Goal: Information Seeking & Learning: Learn about a topic

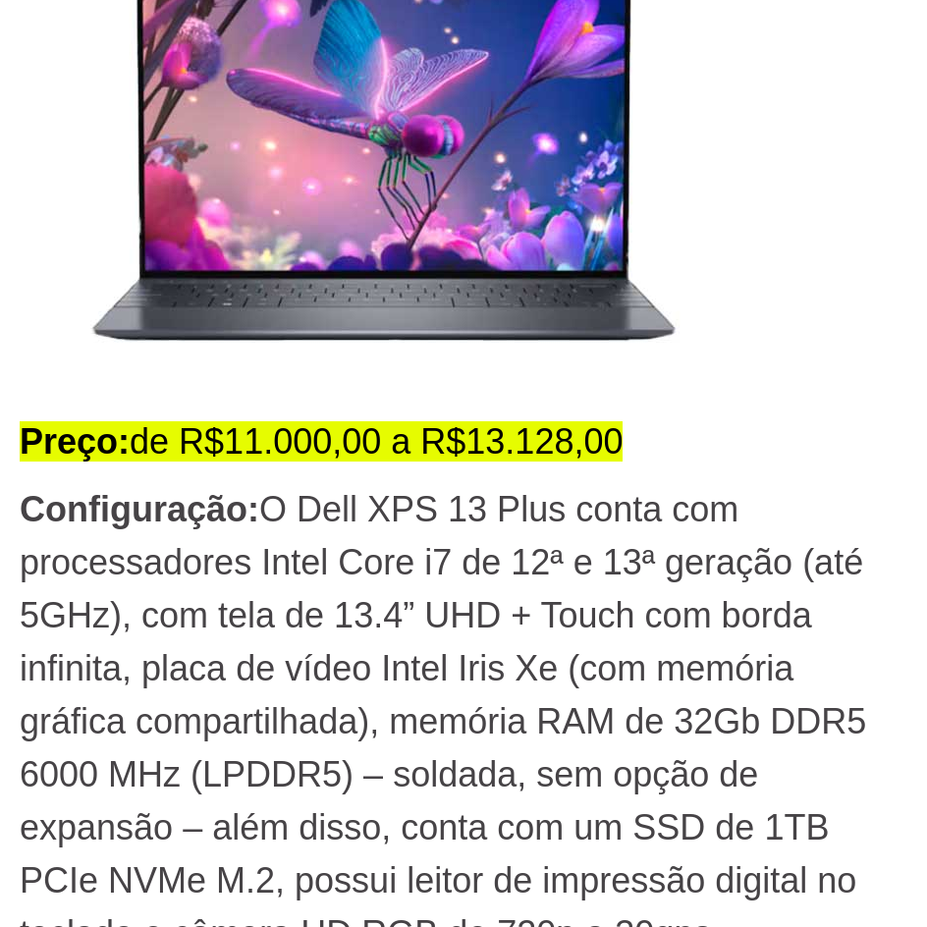
scroll to position [4814, 0]
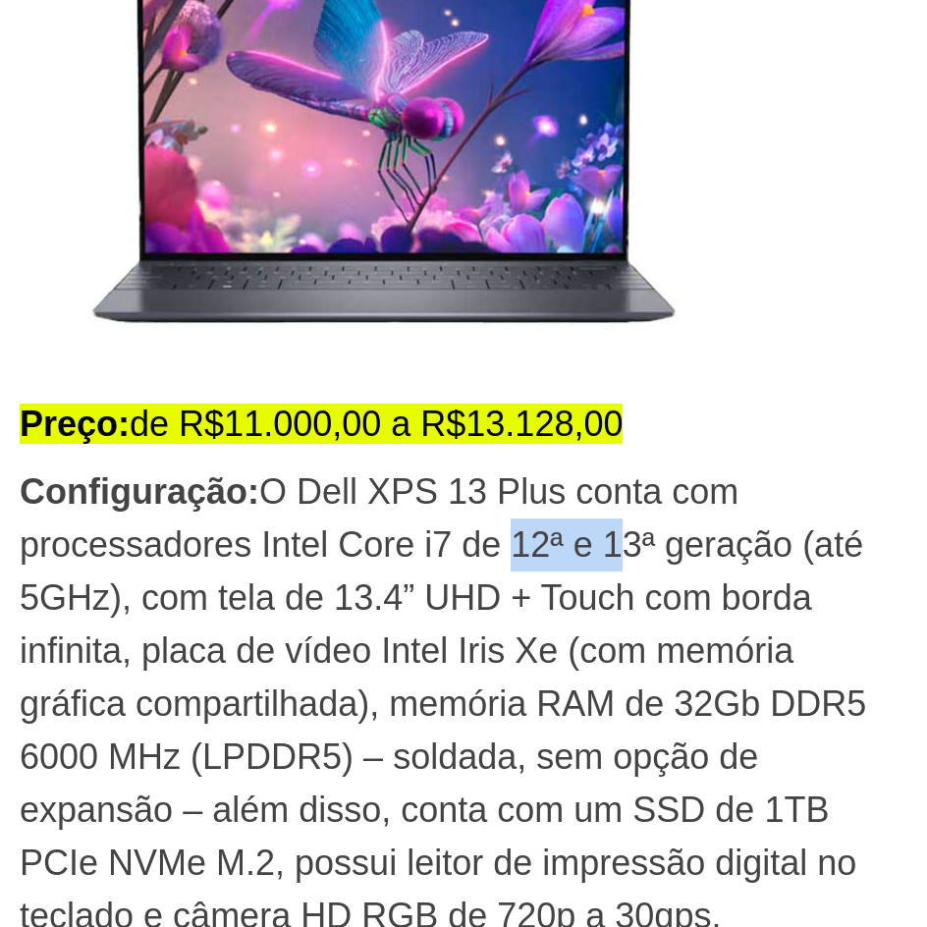
drag, startPoint x: 555, startPoint y: 549, endPoint x: 626, endPoint y: 554, distance: 70.9
click at [626, 554] on p "Configuração: O Dell XPS 13 Plus conta com processadores Intel Core i7 de 12ª e…" at bounding box center [464, 704] width 888 height 477
drag, startPoint x: 659, startPoint y: 546, endPoint x: 690, endPoint y: 546, distance: 30.5
click at [661, 546] on p "Configuração: O Dell XPS 13 Plus conta com processadores Intel Core i7 de 12ª e…" at bounding box center [464, 704] width 888 height 477
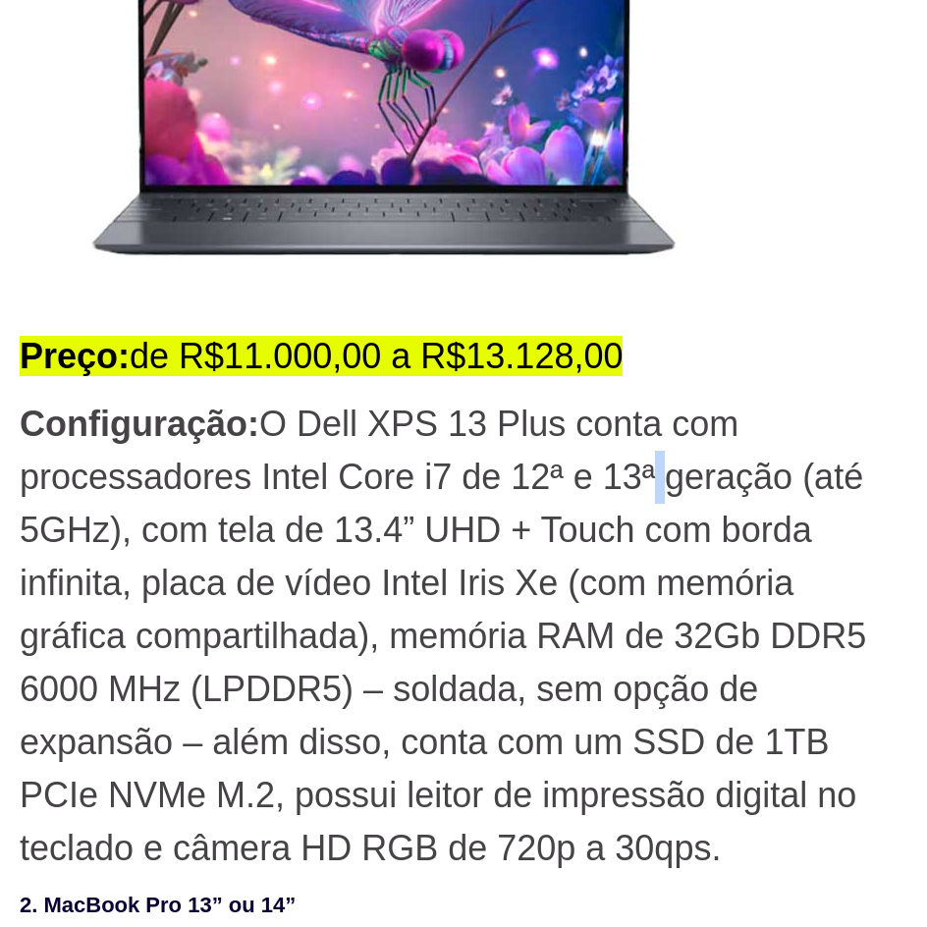
scroll to position [4912, 0]
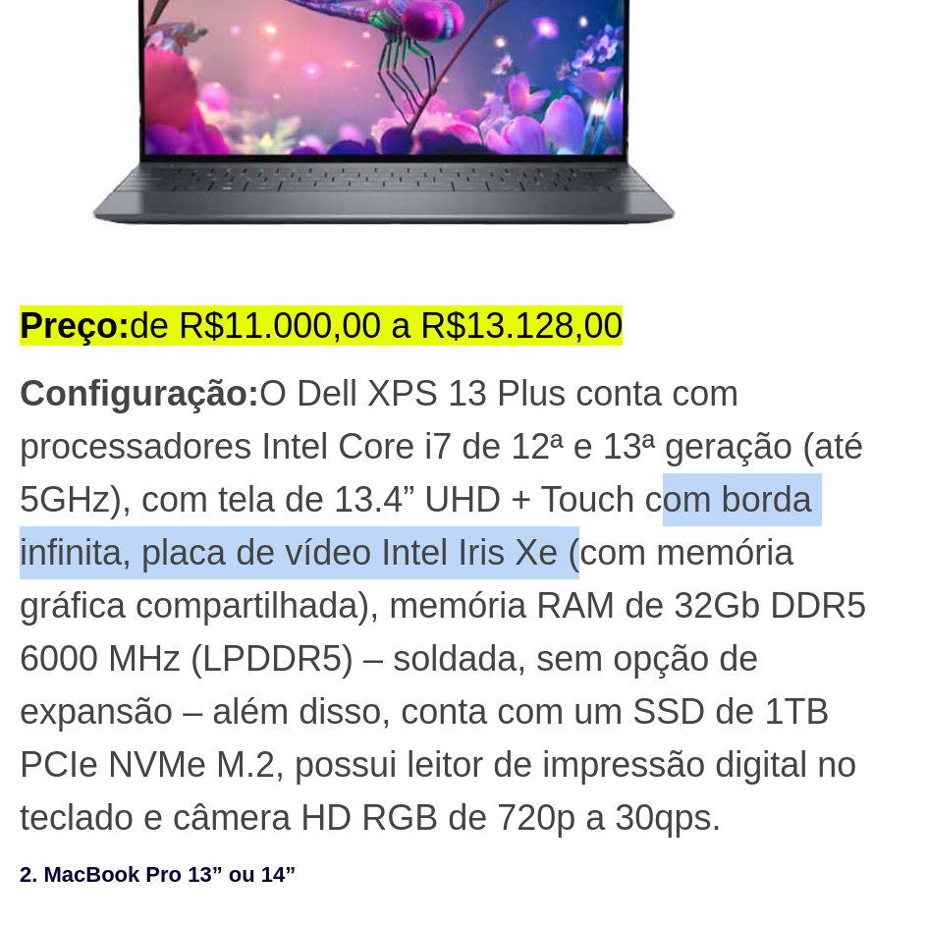
drag, startPoint x: 656, startPoint y: 527, endPoint x: 586, endPoint y: 539, distance: 71.9
click at [586, 539] on p "Configuração: O Dell XPS 13 Plus conta com processadores Intel Core i7 de 12ª e…" at bounding box center [464, 605] width 888 height 477
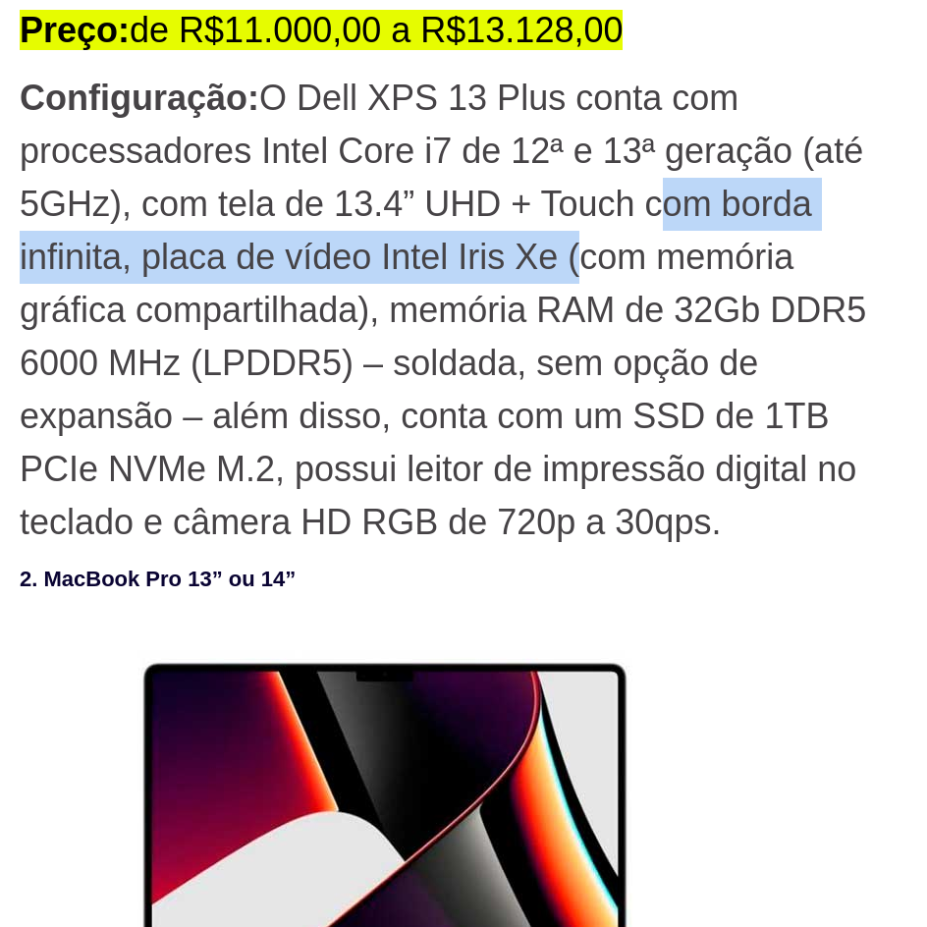
scroll to position [5207, 0]
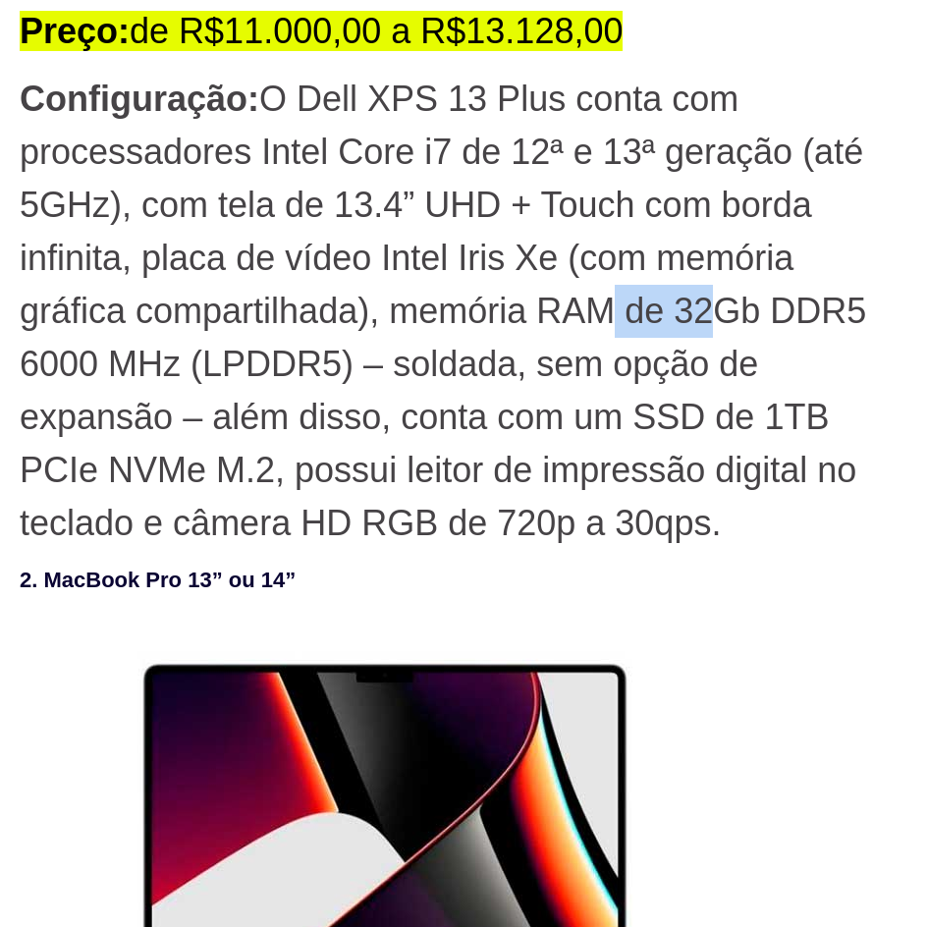
drag, startPoint x: 614, startPoint y: 310, endPoint x: 722, endPoint y: 319, distance: 108.4
click at [722, 319] on p "Configuração: O Dell XPS 13 Plus conta com processadores Intel Core i7 de 12ª e…" at bounding box center [464, 311] width 888 height 477
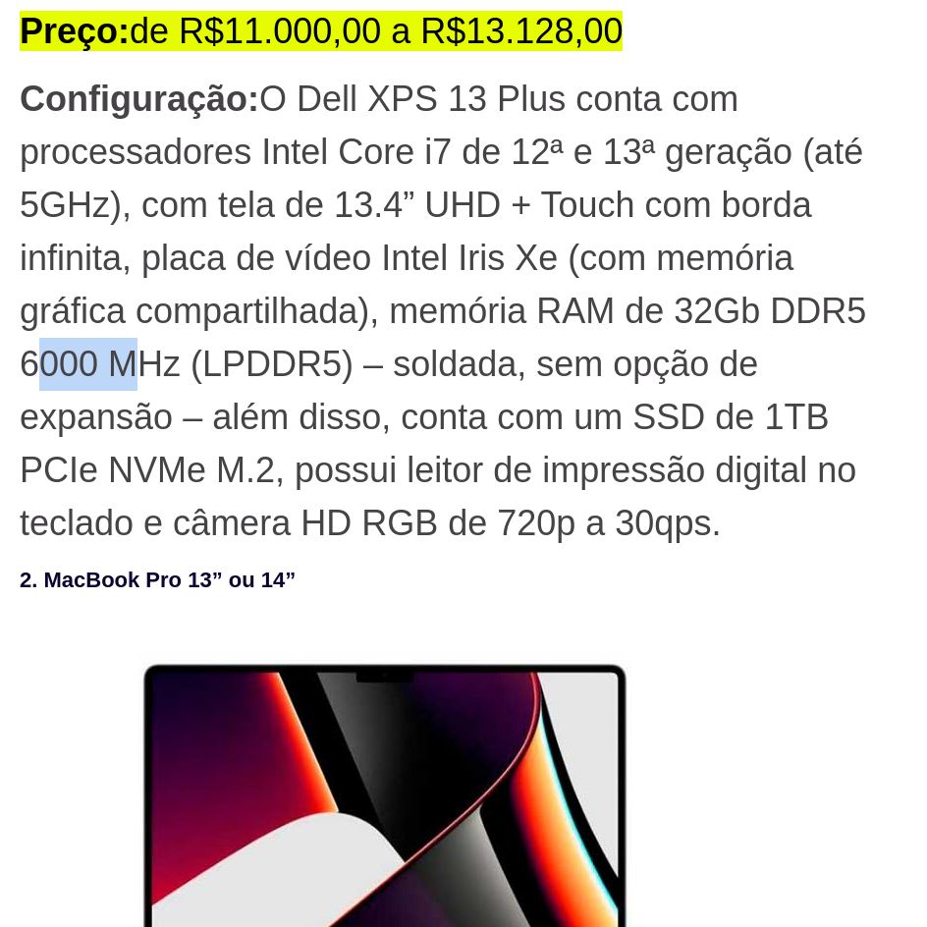
drag, startPoint x: 35, startPoint y: 374, endPoint x: 125, endPoint y: 378, distance: 89.5
click at [126, 378] on p "Configuração: O Dell XPS 13 Plus conta com processadores Intel Core i7 de 12ª e…" at bounding box center [464, 311] width 888 height 477
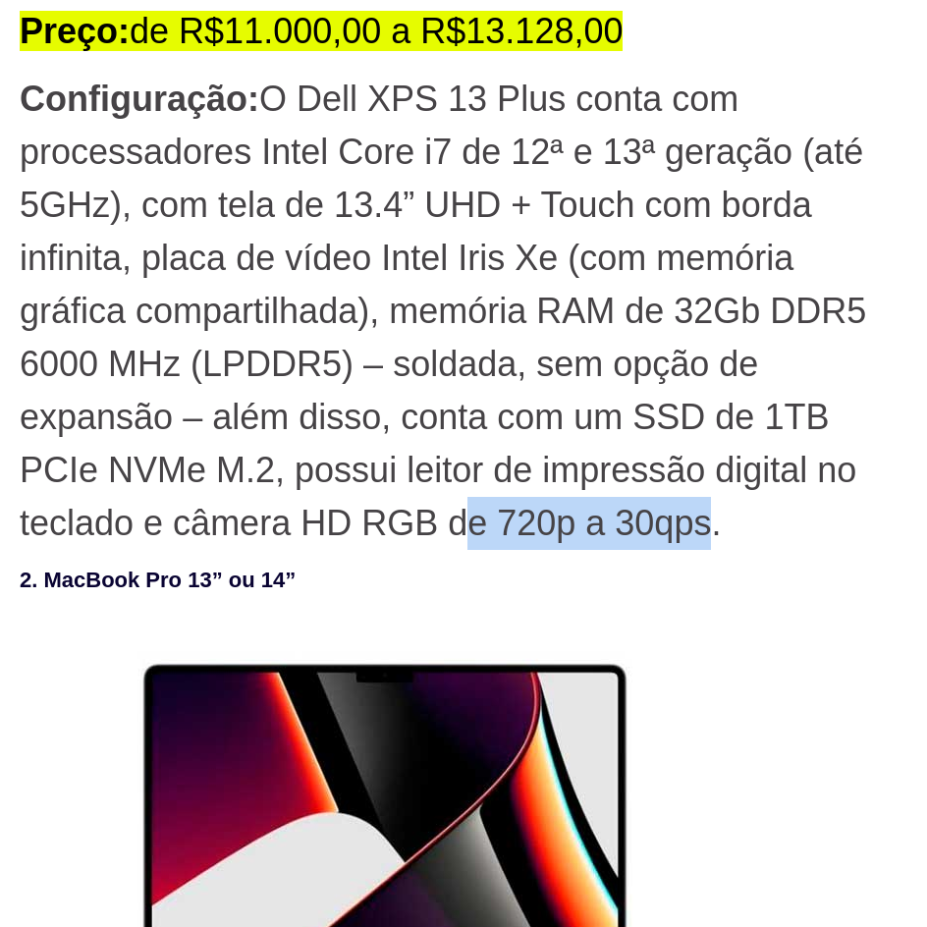
drag, startPoint x: 638, startPoint y: 550, endPoint x: 713, endPoint y: 544, distance: 75.9
click at [713, 544] on p "Configuração: O Dell XPS 13 Plus conta com processadores Intel Core i7 de 12ª e…" at bounding box center [464, 311] width 888 height 477
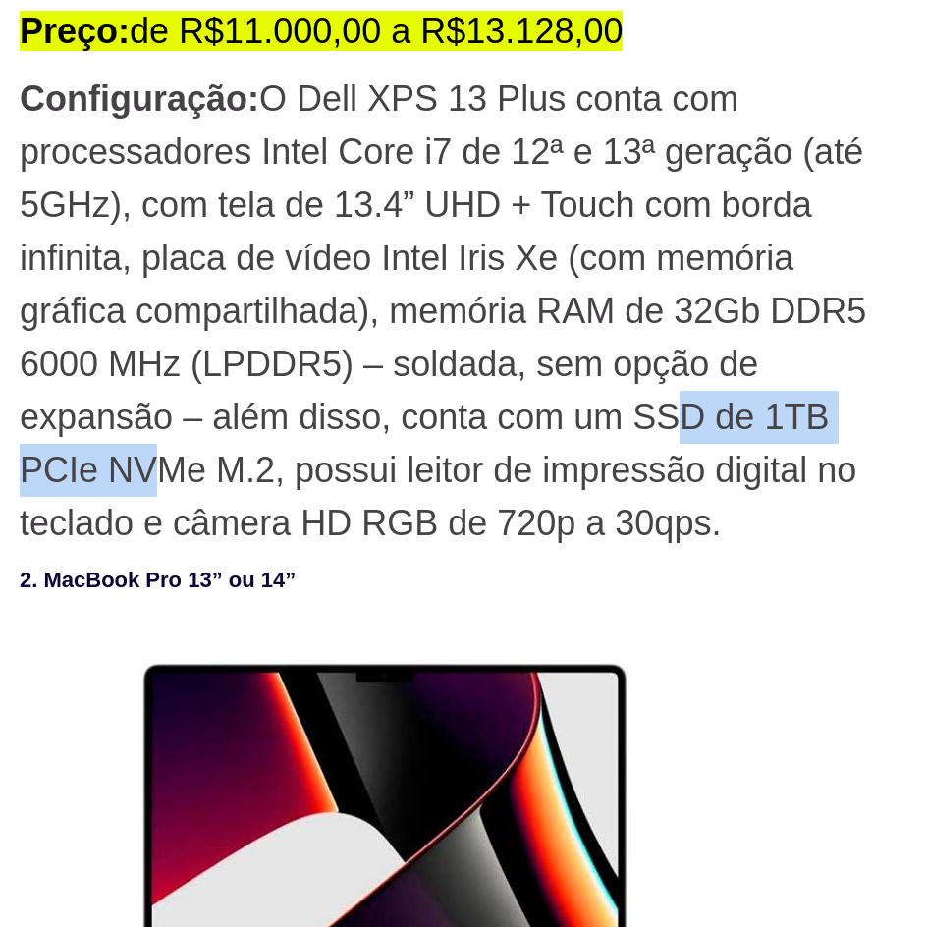
drag, startPoint x: 677, startPoint y: 426, endPoint x: 164, endPoint y: 491, distance: 516.9
click at [164, 491] on p "Configuração: O Dell XPS 13 Plus conta com processadores Intel Core i7 de 12ª e…" at bounding box center [464, 311] width 888 height 477
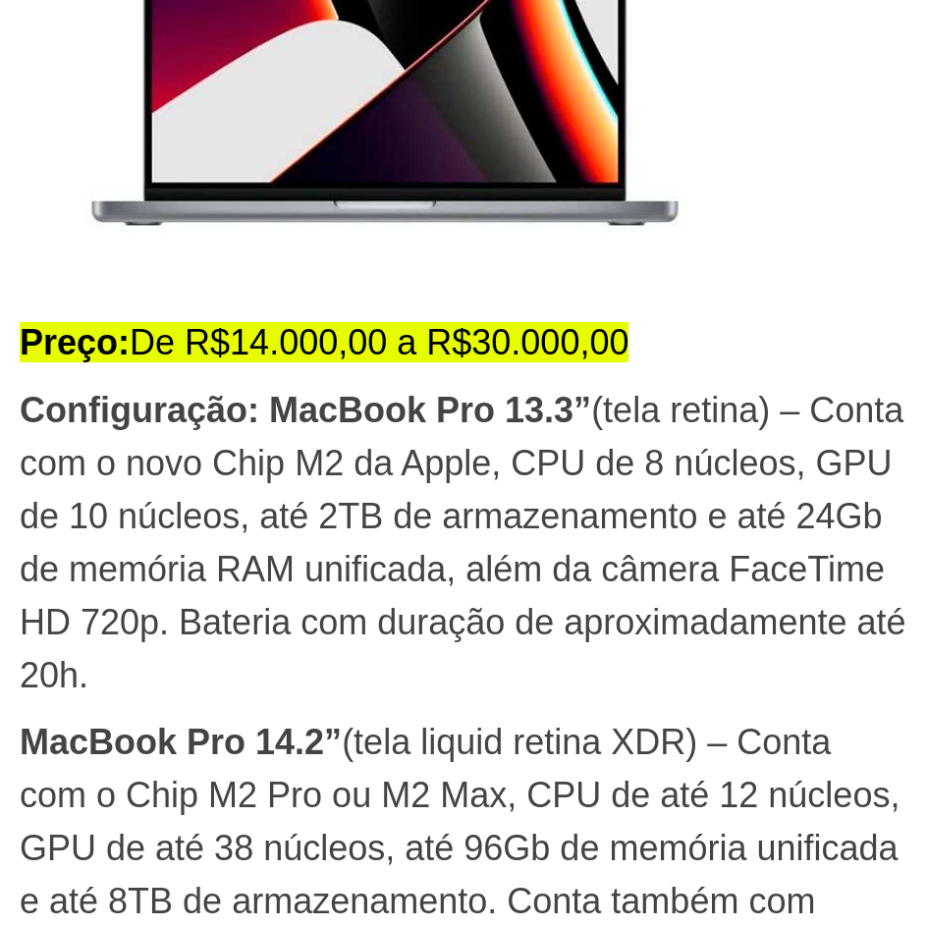
scroll to position [5993, 0]
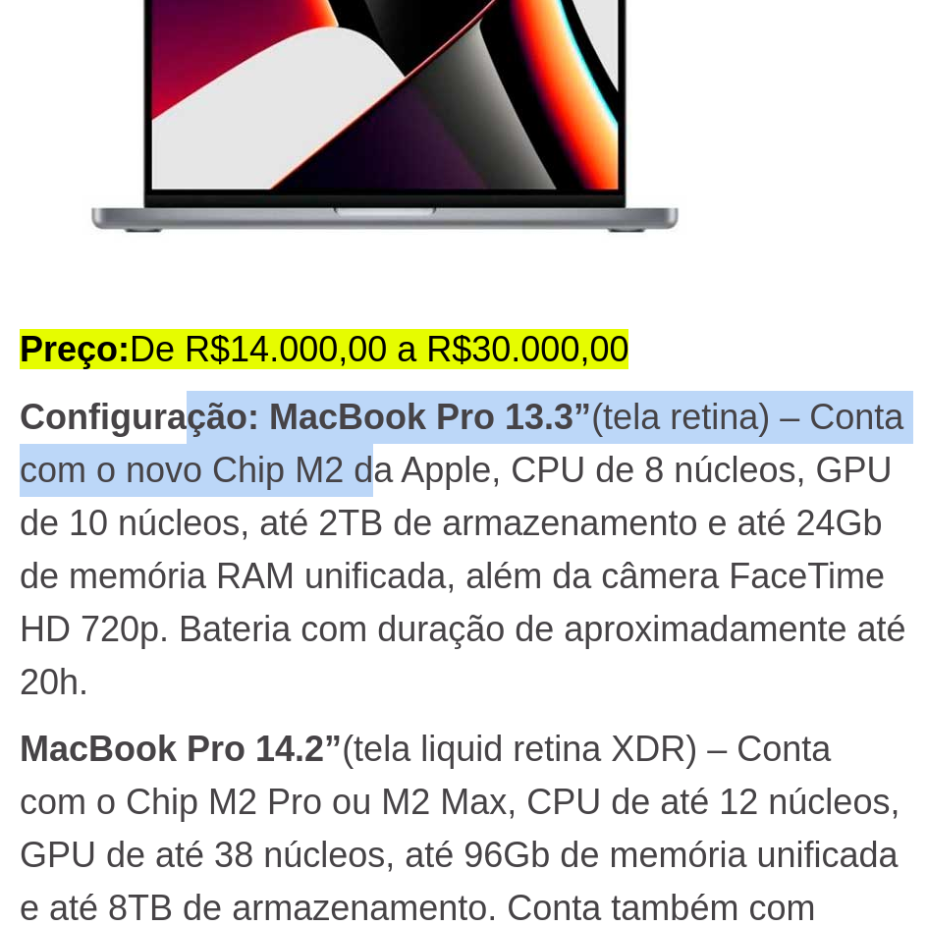
drag, startPoint x: 308, startPoint y: 436, endPoint x: 487, endPoint y: 451, distance: 179.4
click at [487, 451] on p "Configuração: MacBook Pro 13.3” (tela retina) – Conta com o novo Chip M2 da App…" at bounding box center [464, 550] width 888 height 318
click at [496, 448] on p "Configuração: MacBook Pro 13.3” (tela retina) – Conta com o novo Chip M2 da App…" at bounding box center [464, 550] width 888 height 318
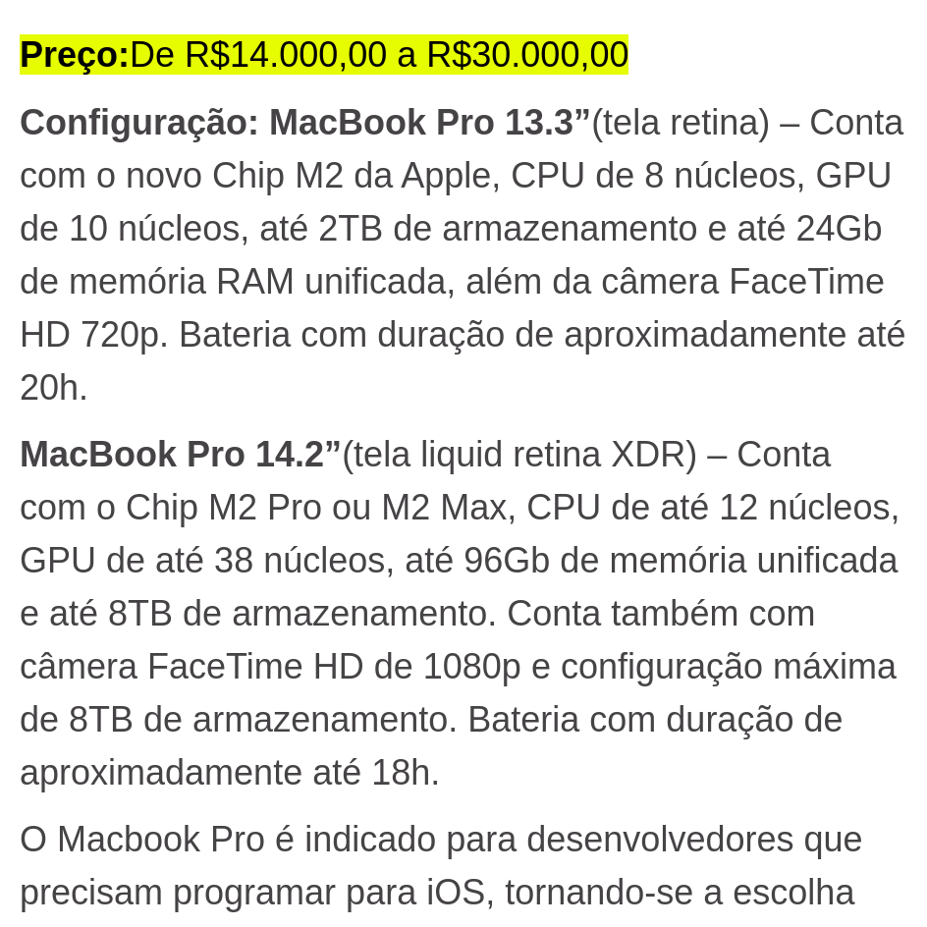
scroll to position [6386, 0]
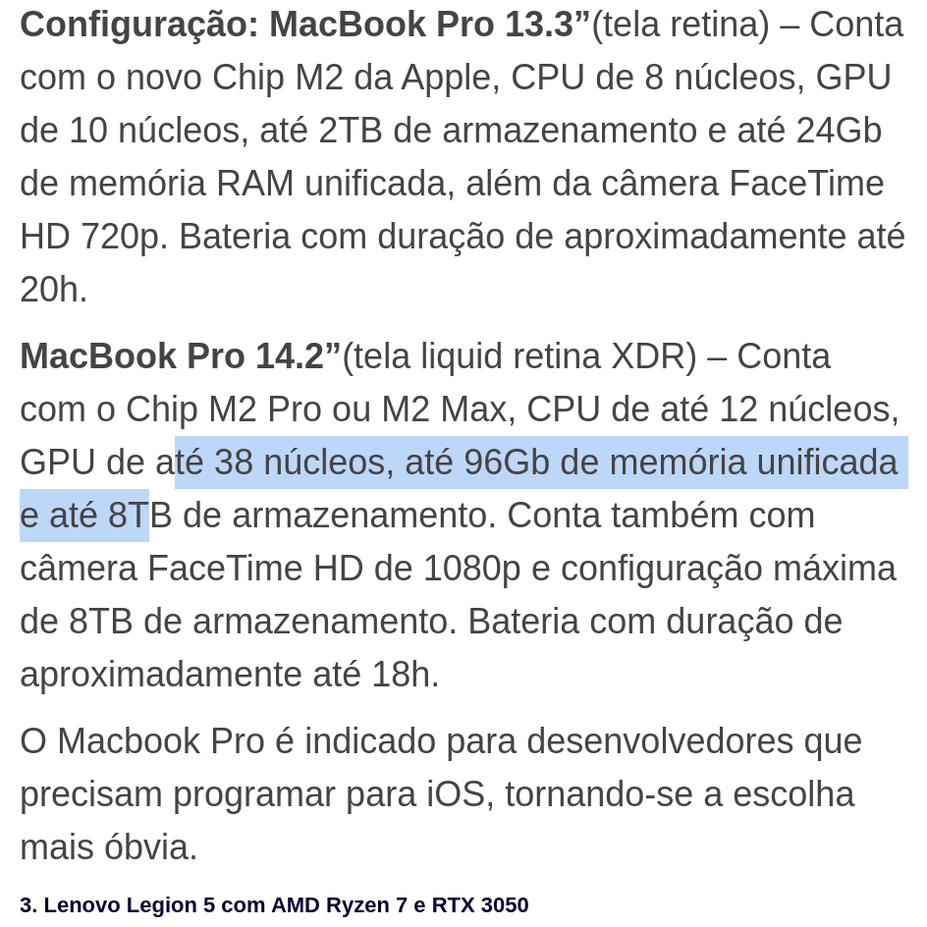
drag, startPoint x: 152, startPoint y: 480, endPoint x: 138, endPoint y: 502, distance: 26.2
click at [138, 502] on p "MacBook Pro 14.2” (tela liquid retina XDR) – Conta com o Chip M2 Pro ou M2 Max,…" at bounding box center [464, 515] width 888 height 371
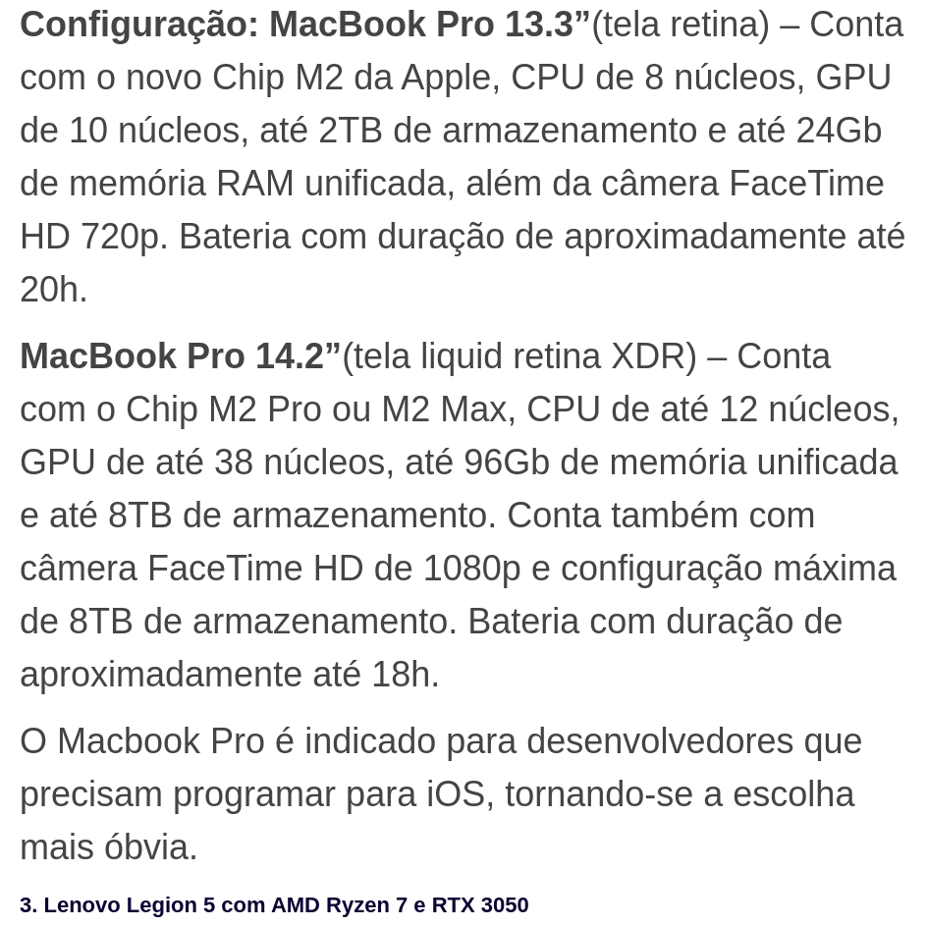
click at [148, 511] on p "MacBook Pro 14.2” (tela liquid retina XDR) – Conta com o Chip M2 Pro ou M2 Max,…" at bounding box center [464, 515] width 888 height 371
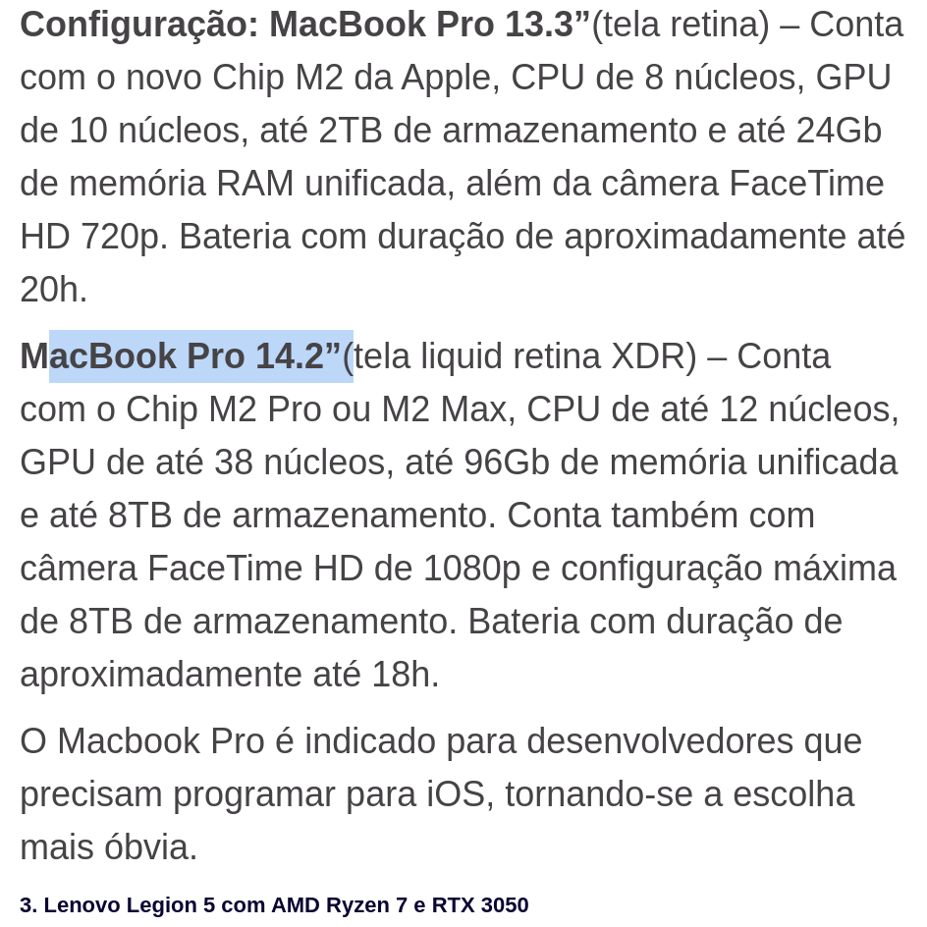
drag, startPoint x: 46, startPoint y: 360, endPoint x: 341, endPoint y: 365, distance: 294.8
click at [349, 365] on p "MacBook Pro 14.2” (tela liquid retina XDR) – Conta com o Chip M2 Pro ou M2 Max,…" at bounding box center [464, 515] width 888 height 371
drag, startPoint x: 341, startPoint y: 365, endPoint x: 327, endPoint y: 362, distance: 14.3
click at [340, 365] on strong "MacBook Pro 14.2”" at bounding box center [181, 356] width 322 height 40
click at [40, 374] on strong "MacBook Pro 14.2”" at bounding box center [181, 356] width 322 height 40
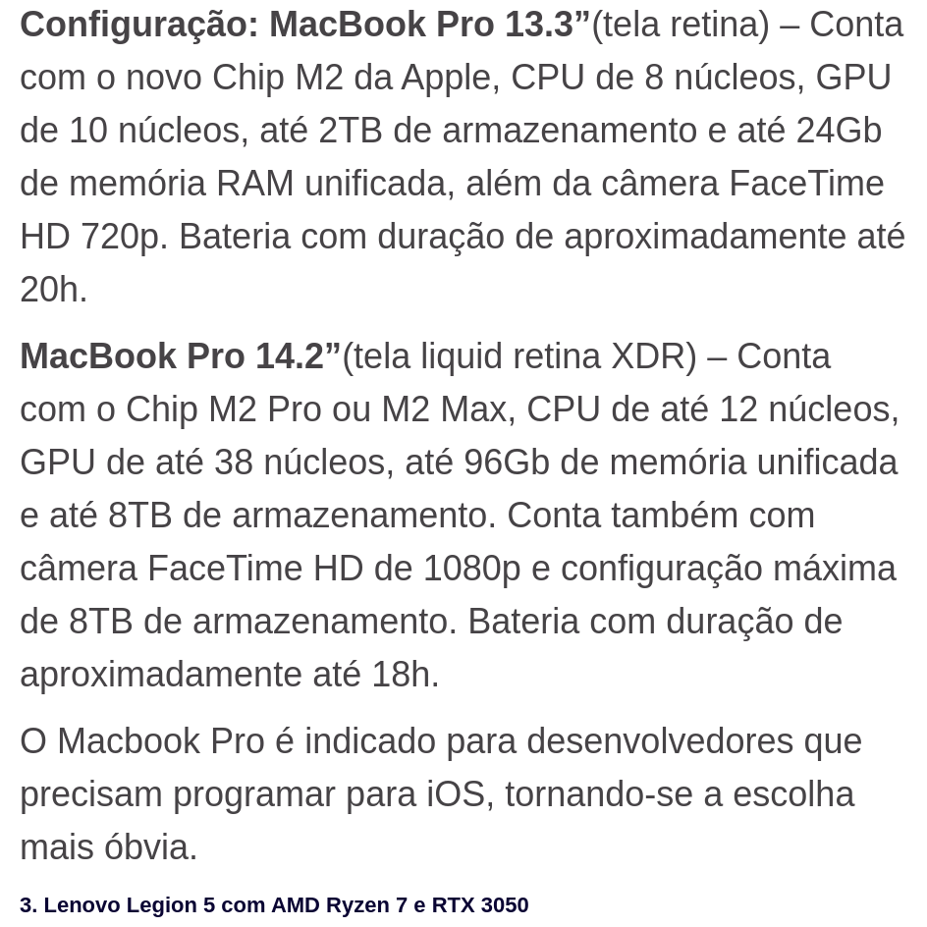
click at [28, 363] on strong "MacBook Pro 14.2”" at bounding box center [181, 356] width 322 height 40
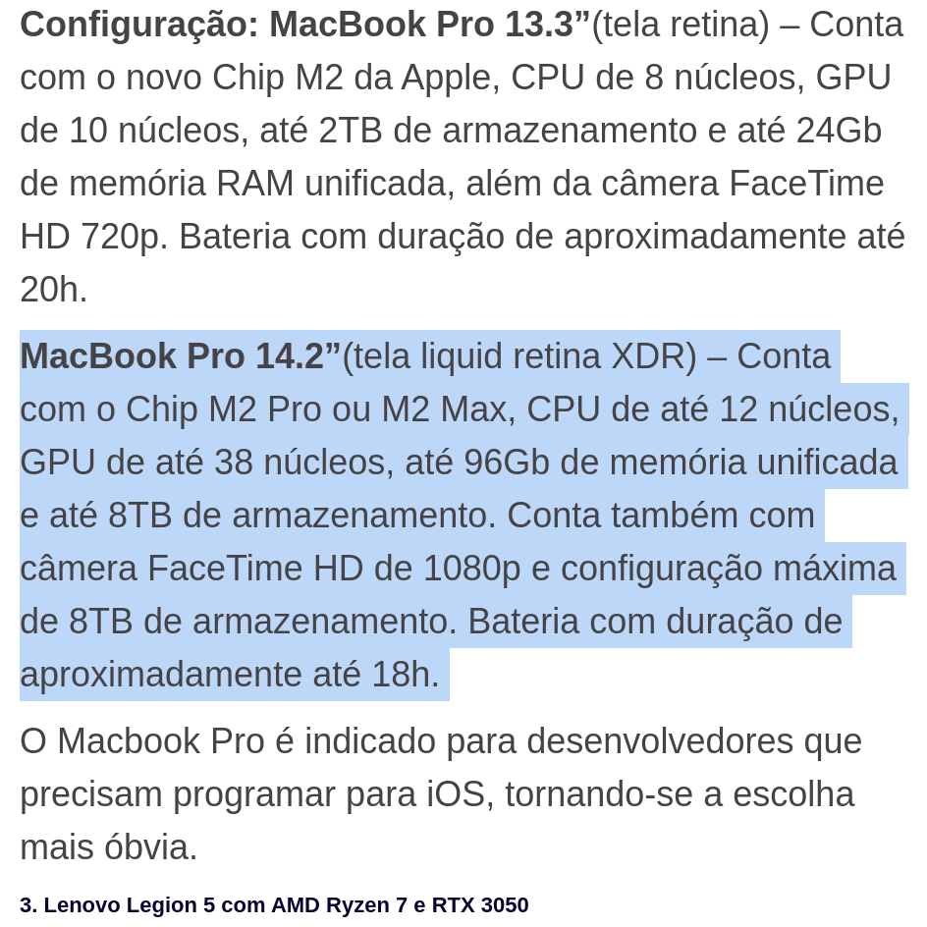
click at [28, 363] on strong "MacBook Pro 14.2”" at bounding box center [181, 356] width 322 height 40
click at [49, 359] on strong "MacBook Pro 14.2”" at bounding box center [181, 356] width 322 height 40
click at [217, 356] on strong "MacBook Pro 14.2”" at bounding box center [181, 356] width 322 height 40
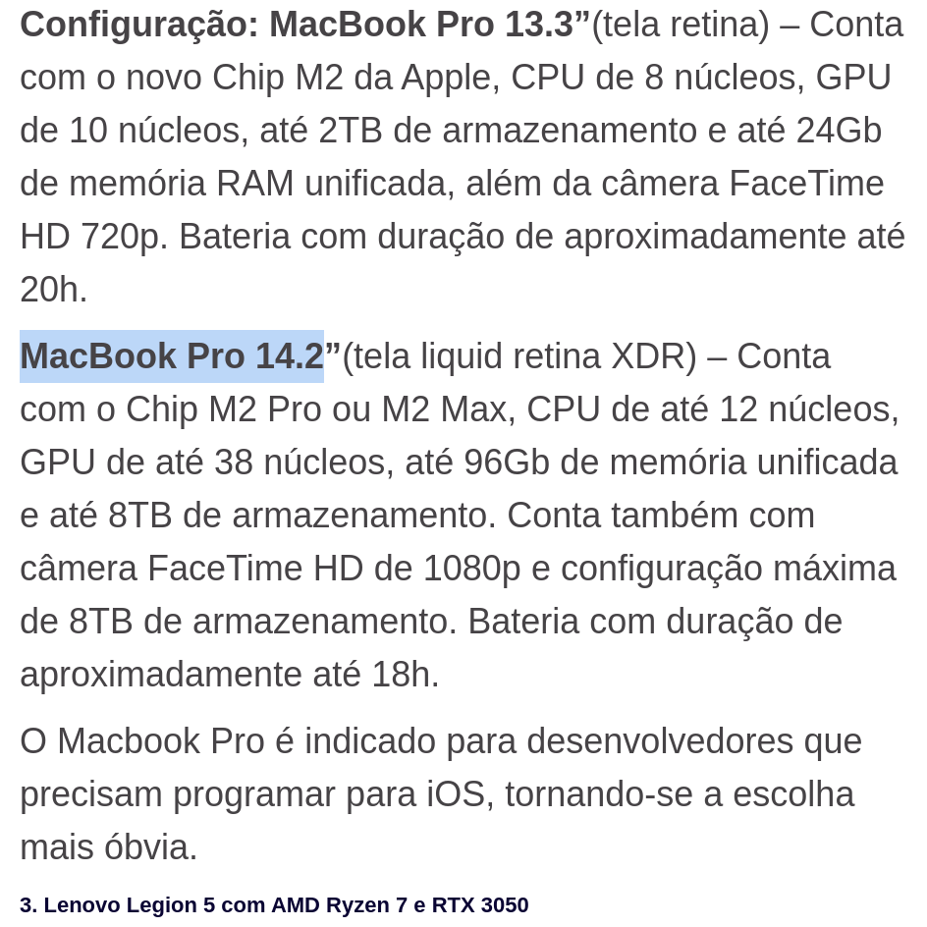
drag, startPoint x: 19, startPoint y: 360, endPoint x: 330, endPoint y: 371, distance: 311.7
copy strong "MacBook Pro 14.2"
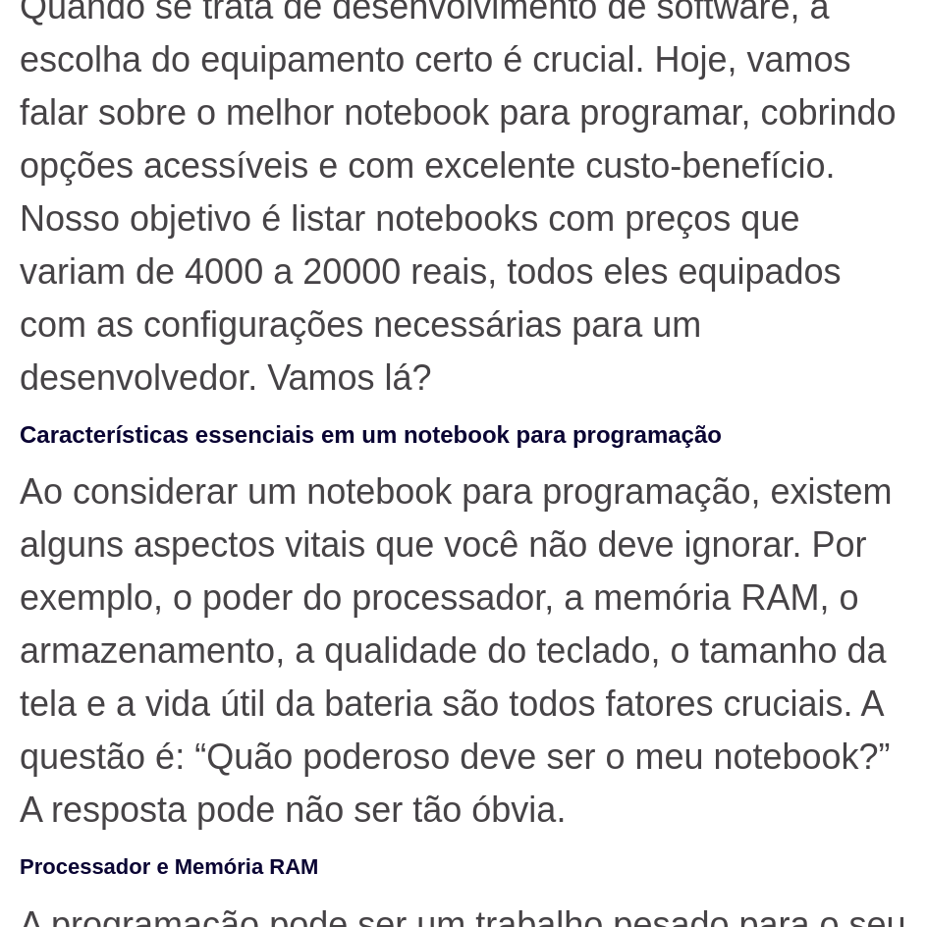
scroll to position [0, 0]
